Goal: Information Seeking & Learning: Learn about a topic

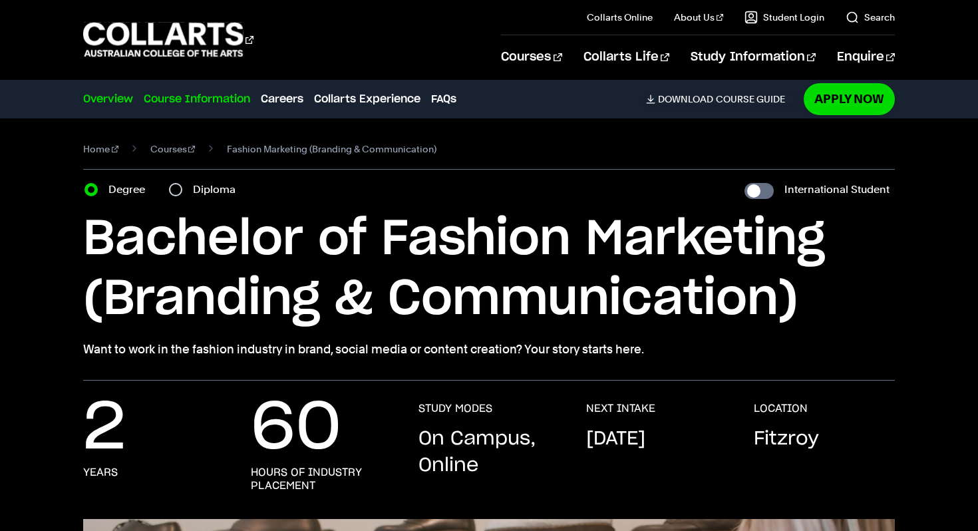
click at [208, 105] on link "Course Information" at bounding box center [197, 99] width 106 height 16
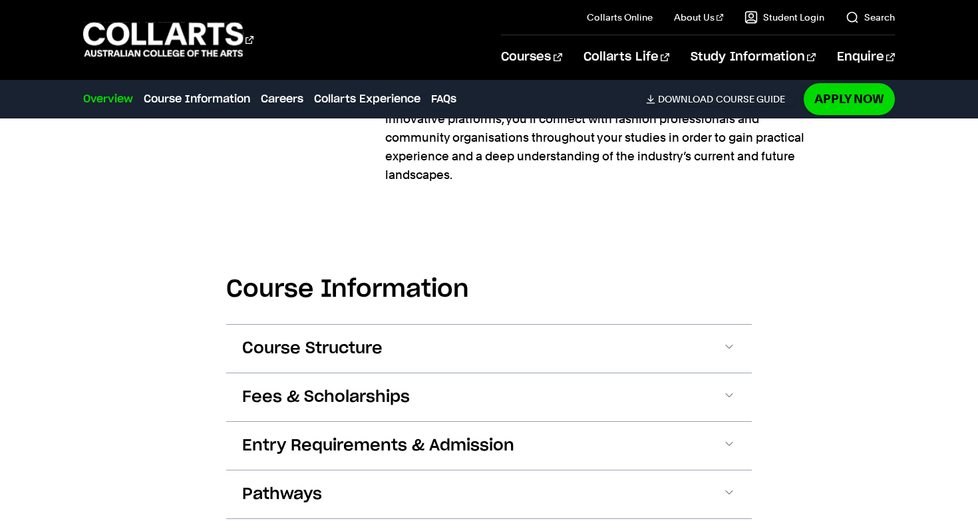
scroll to position [1356, 0]
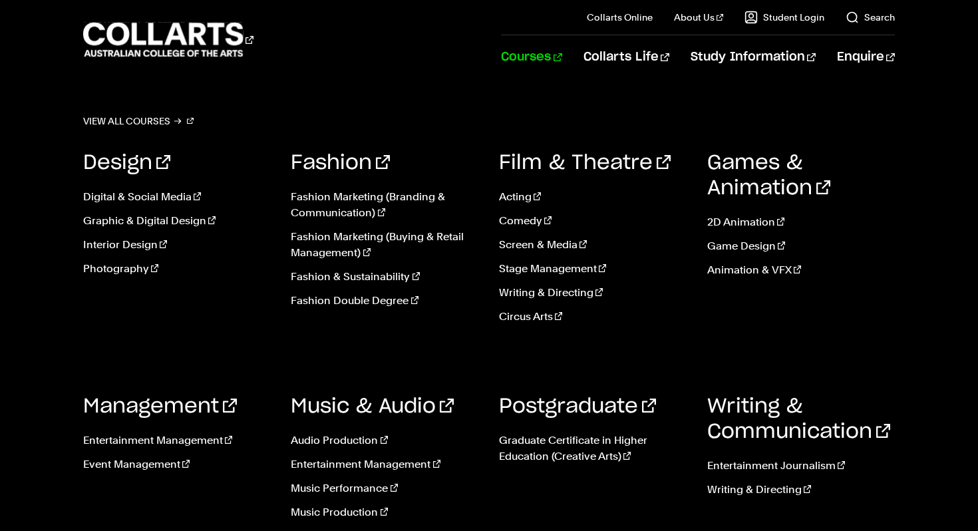
click at [562, 63] on link "Courses" at bounding box center [531, 57] width 61 height 44
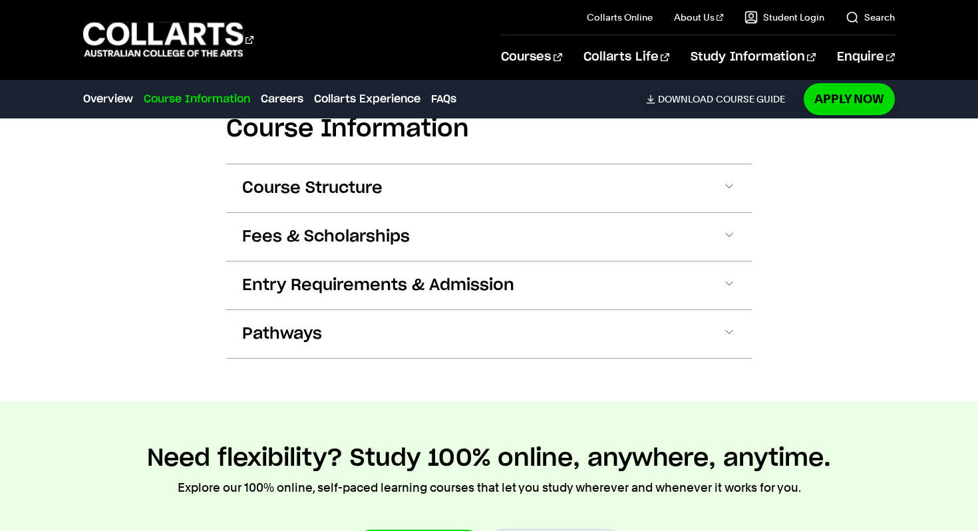
scroll to position [0, 0]
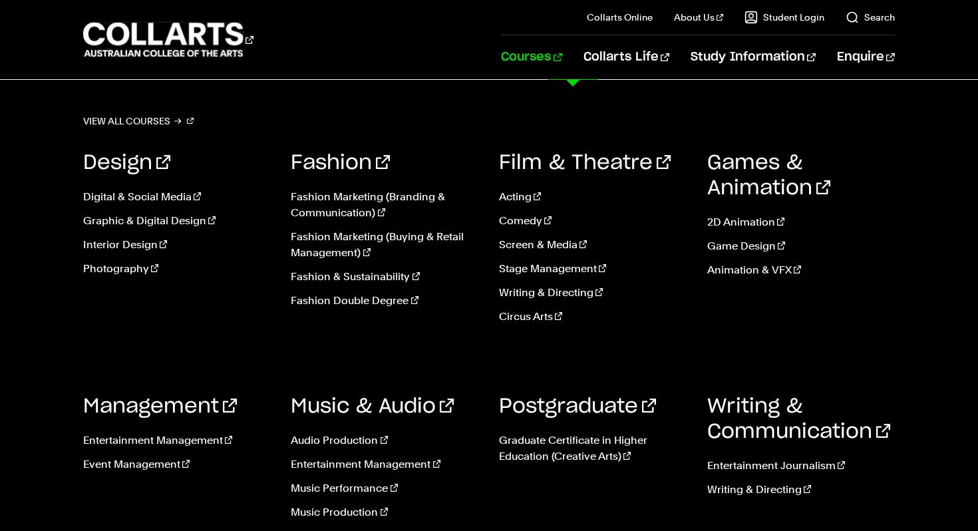
scroll to position [127, 0]
click at [477, 345] on div "Fashion Fashion Marketing (Branding & Communication) Fashion Marketing (Buying …" at bounding box center [385, 242] width 188 height 224
